Goal: Task Accomplishment & Management: Manage account settings

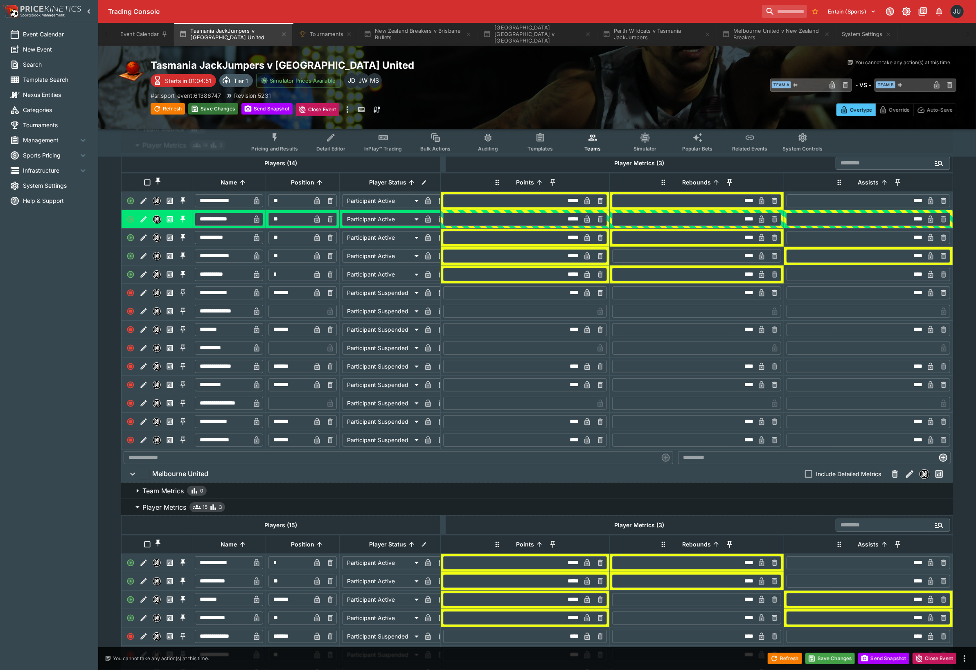
click at [213, 107] on button "Save Changes" at bounding box center [213, 108] width 50 height 11
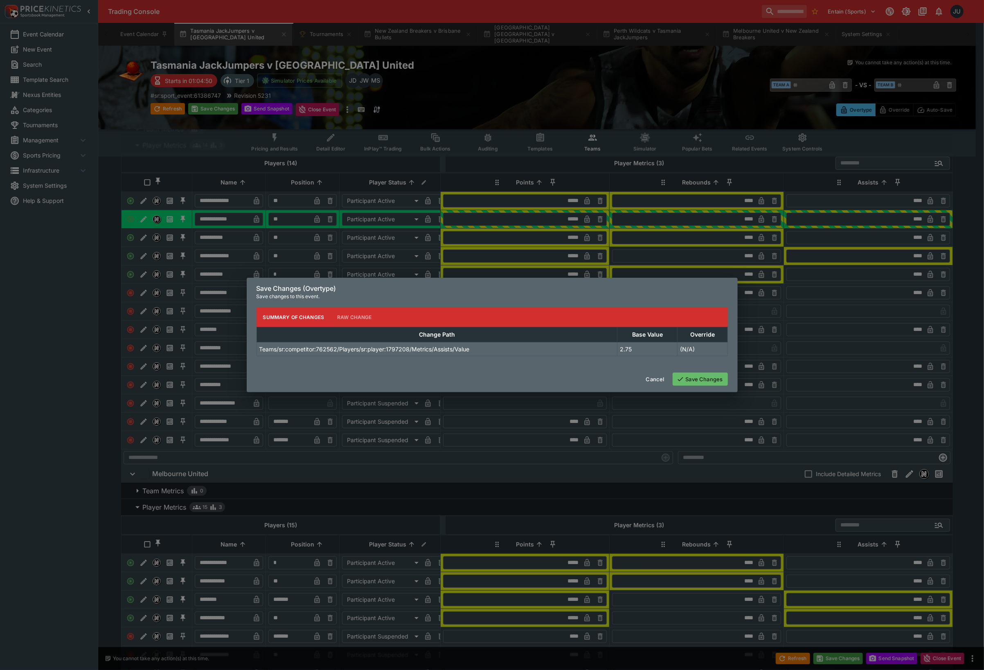
click at [697, 380] on button "Save Changes" at bounding box center [700, 379] width 55 height 13
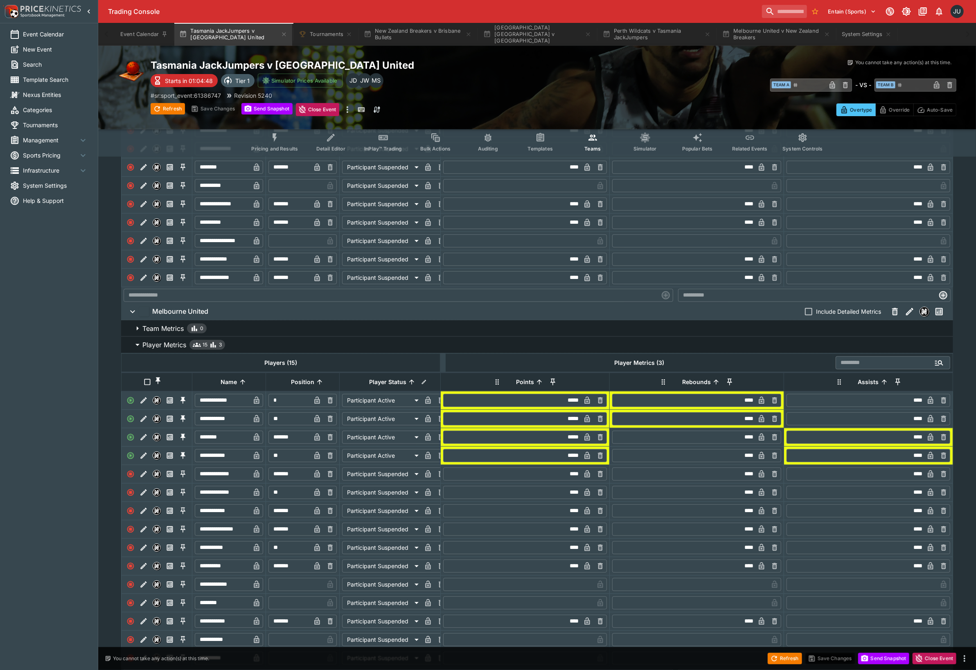
scroll to position [221, 0]
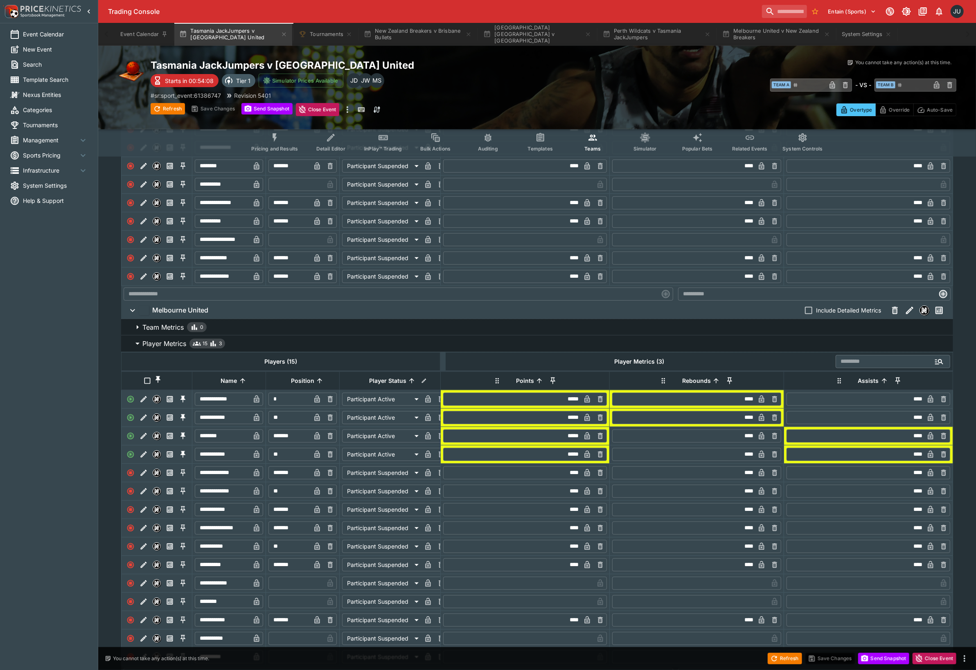
type input "*****"
